Goal: Browse casually

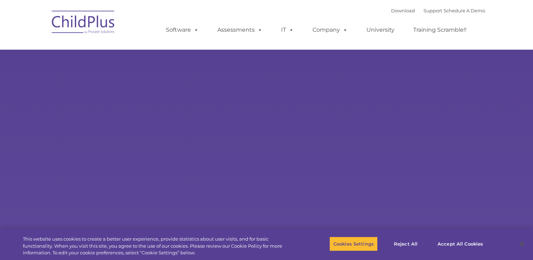
select select "MEDIUM"
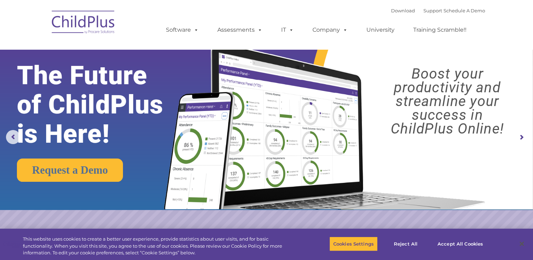
click at [520, 137] on rs-arrow at bounding box center [522, 137] width 14 height 14
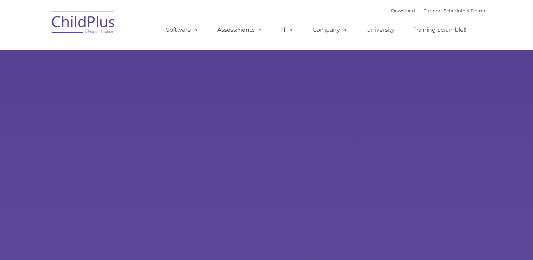
type input ""
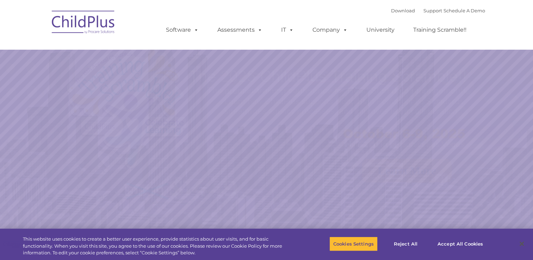
select select "MEDIUM"
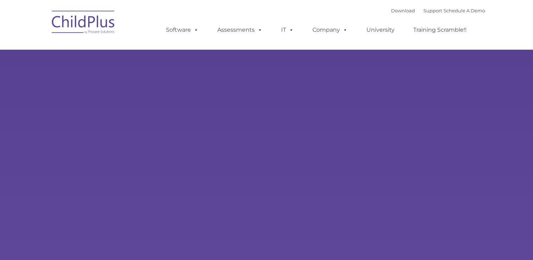
type input ""
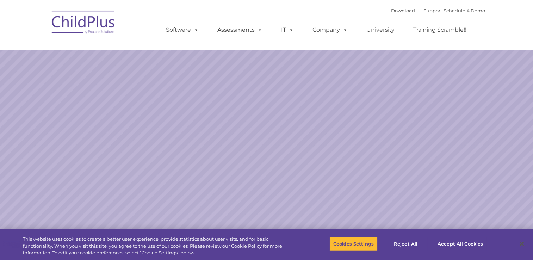
select select "MEDIUM"
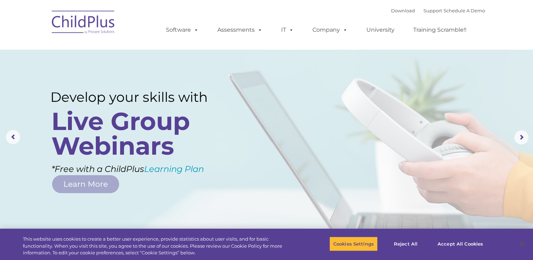
click at [77, 23] on img at bounding box center [83, 23] width 71 height 35
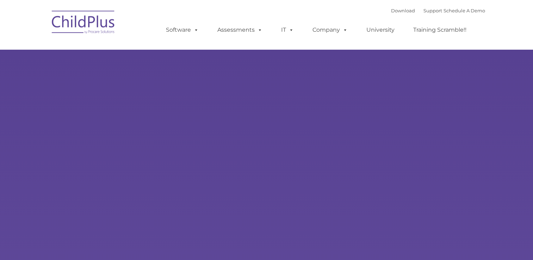
select select "MEDIUM"
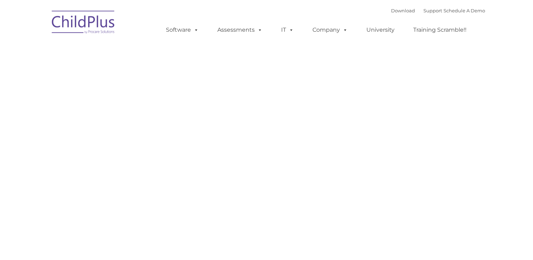
type input ""
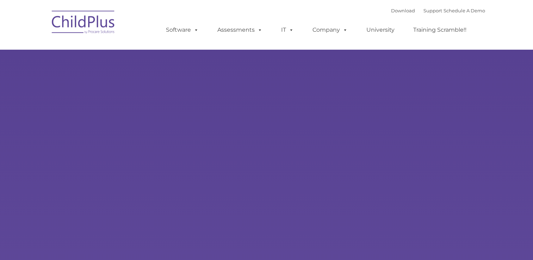
type input ""
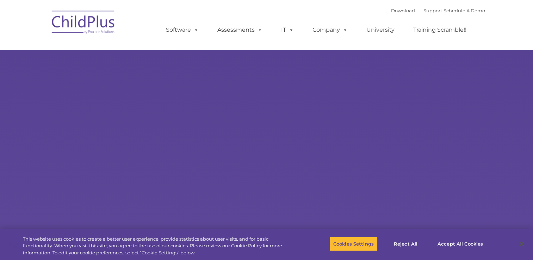
select select "MEDIUM"
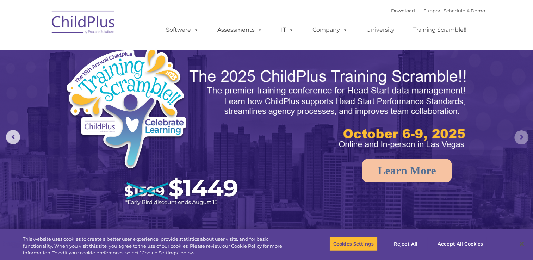
click at [523, 136] on rs-arrow at bounding box center [522, 137] width 14 height 14
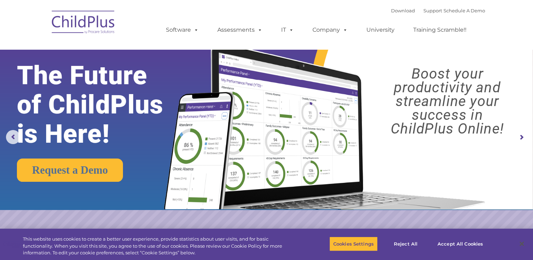
click at [523, 136] on rs-arrow at bounding box center [522, 137] width 14 height 14
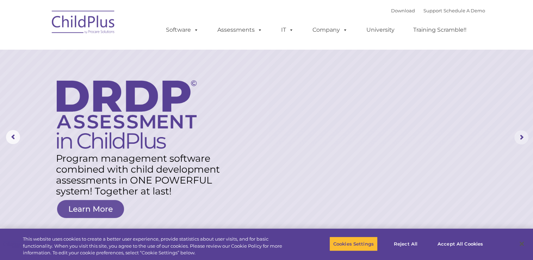
click at [523, 136] on rs-arrow at bounding box center [522, 137] width 14 height 14
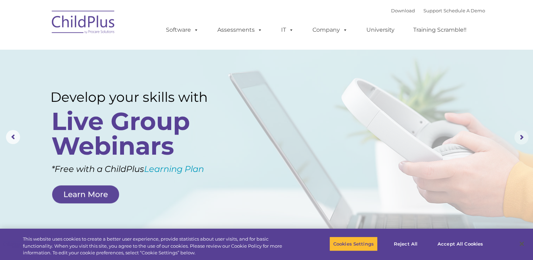
click at [523, 136] on rs-arrow at bounding box center [522, 137] width 14 height 14
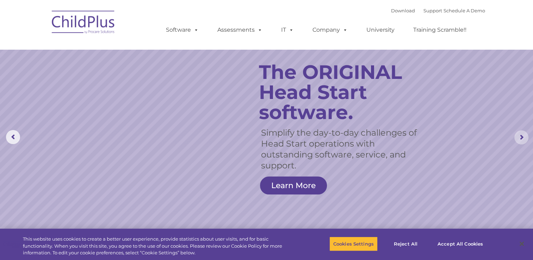
click at [523, 136] on rs-arrow at bounding box center [522, 137] width 14 height 14
